Goal: Task Accomplishment & Management: Manage account settings

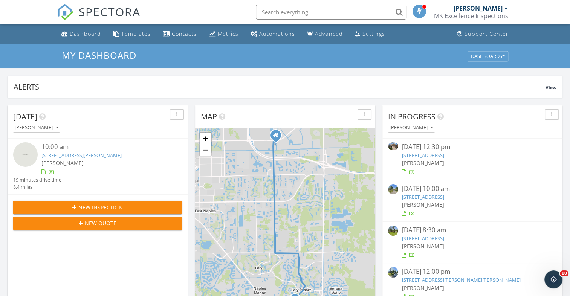
click at [86, 155] on link "8476 Indian Wells Way, Naples, FL 34113" at bounding box center [81, 155] width 80 height 7
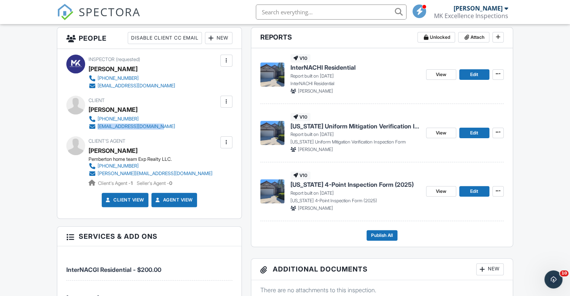
drag, startPoint x: 180, startPoint y: 126, endPoint x: 98, endPoint y: 126, distance: 82.2
click at [98, 126] on div "Client [PERSON_NAME] [PHONE_NUMBER] [EMAIL_ADDRESS][DOMAIN_NAME]" at bounding box center [150, 113] width 123 height 35
copy div "[EMAIL_ADDRESS][DOMAIN_NAME]"
click at [496, 191] on icon at bounding box center [498, 191] width 5 height 5
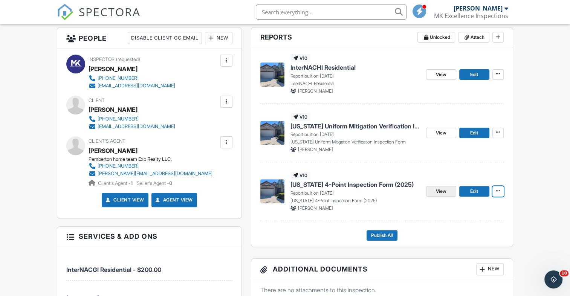
click at [442, 192] on span "View" at bounding box center [441, 192] width 11 height 8
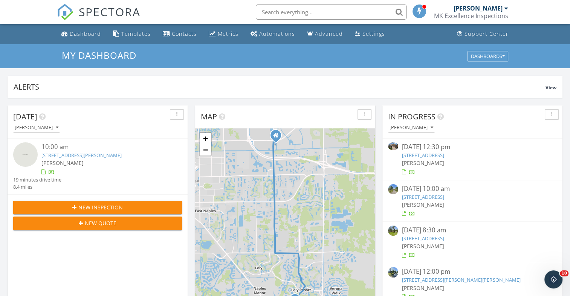
click at [103, 155] on link "8476 Indian Wells Way, Naples, FL 34113" at bounding box center [81, 155] width 80 height 7
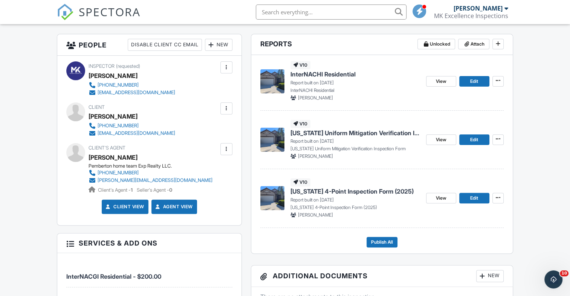
click at [314, 129] on span "[US_STATE] Uniform Mitigation Verification Inspection Form" at bounding box center [356, 133] width 130 height 8
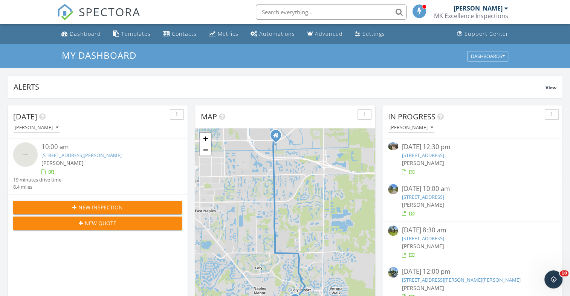
click at [107, 155] on link "8476 Indian Wells Way, Naples, FL 34113" at bounding box center [81, 155] width 80 height 7
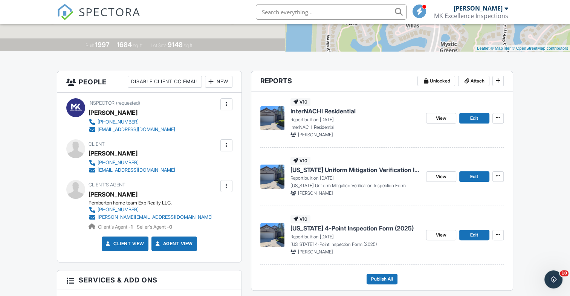
click at [498, 118] on icon at bounding box center [498, 117] width 5 height 5
click at [338, 111] on span "InterNACHI Residential" at bounding box center [323, 111] width 65 height 8
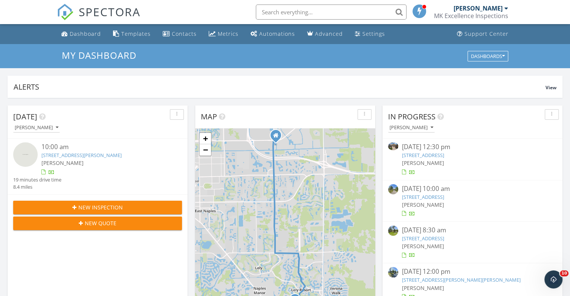
click at [102, 154] on link "[STREET_ADDRESS][PERSON_NAME]" at bounding box center [81, 155] width 80 height 7
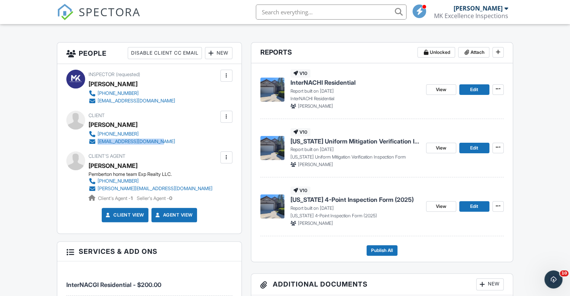
drag, startPoint x: 168, startPoint y: 143, endPoint x: 98, endPoint y: 142, distance: 70.1
click at [98, 142] on div "Client [PERSON_NAME] [PHONE_NUMBER] [EMAIL_ADDRESS][DOMAIN_NAME]" at bounding box center [150, 128] width 123 height 35
copy div "[EMAIL_ADDRESS][DOMAIN_NAME]"
click at [199, 154] on div "Client's Agent [PERSON_NAME] Pemberton home team Exp Realty LLC. [PHONE_NUMBER]…" at bounding box center [169, 177] width 160 height 51
drag, startPoint x: 189, startPoint y: 189, endPoint x: 95, endPoint y: 189, distance: 93.9
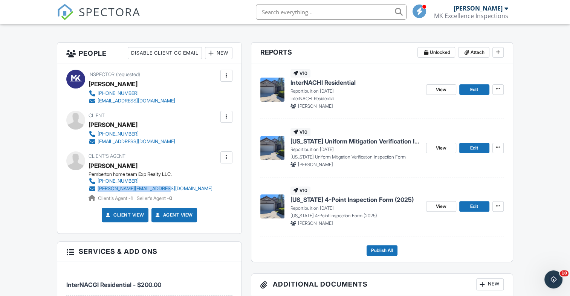
click at [95, 189] on div "Client's Agent [PERSON_NAME] Pemberton home team Exp Realty LLC. [PHONE_NUMBER]…" at bounding box center [169, 177] width 160 height 51
copy link "[PERSON_NAME][EMAIL_ADDRESS][DOMAIN_NAME]"
